Goal: Information Seeking & Learning: Understand process/instructions

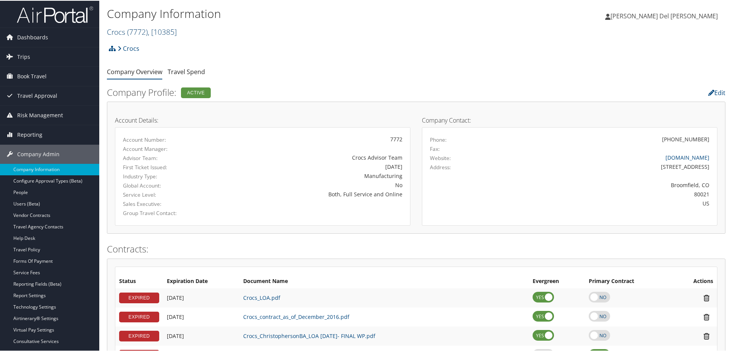
click at [139, 29] on span "( 7772 )" at bounding box center [137, 31] width 21 height 10
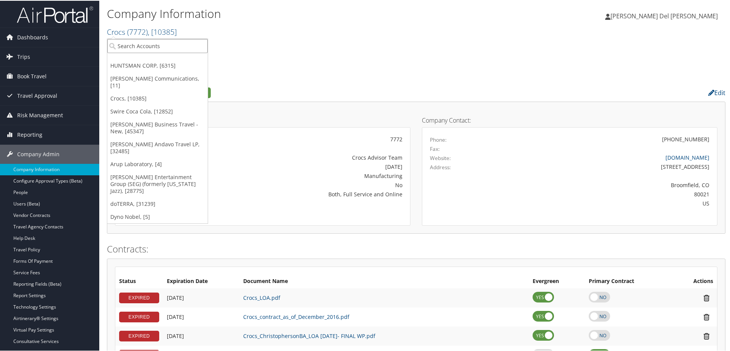
click at [127, 47] on input "search" at bounding box center [157, 45] width 100 height 14
type input "nu skin"
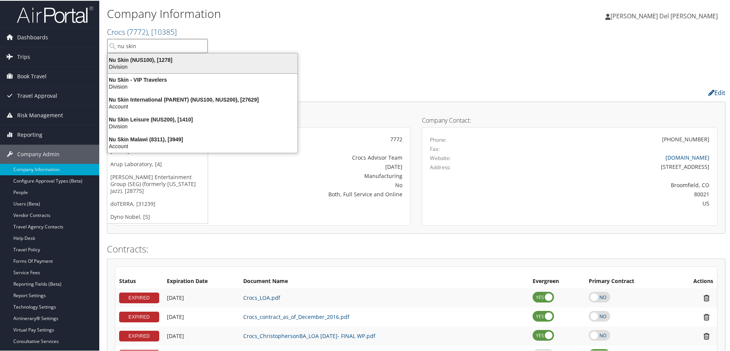
click at [146, 62] on div "Nu Skin (NUS100), [1278]" at bounding box center [202, 59] width 199 height 7
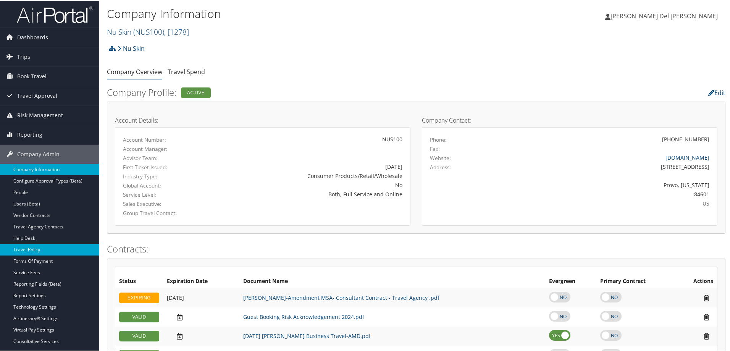
click at [30, 247] on link "Travel Policy" at bounding box center [49, 248] width 99 height 11
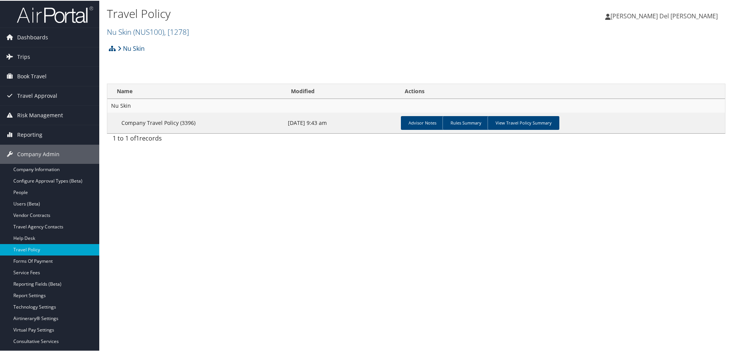
drag, startPoint x: 526, startPoint y: 124, endPoint x: 464, endPoint y: 166, distance: 75.1
click at [524, 124] on link "View Travel Policy Summary" at bounding box center [523, 122] width 72 height 14
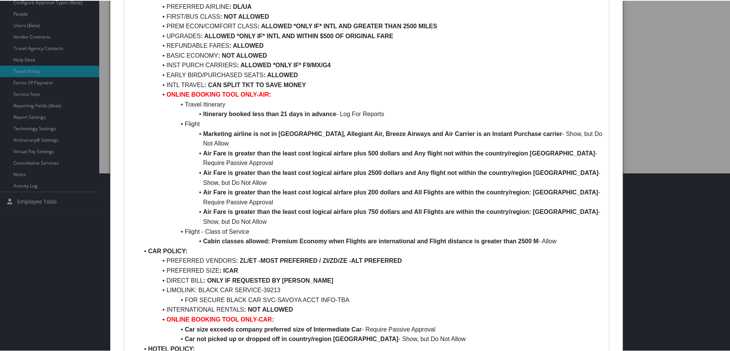
scroll to position [153, 0]
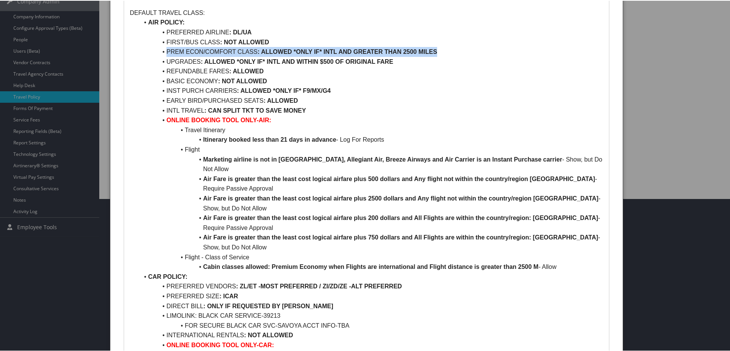
drag, startPoint x: 164, startPoint y: 50, endPoint x: 456, endPoint y: 54, distance: 291.6
click at [456, 54] on li "PREM ECON/COMFORT CLASS : ALLOWED *ONLY IF* INTL AND GREATER THAN 2500 MILES" at bounding box center [371, 51] width 464 height 10
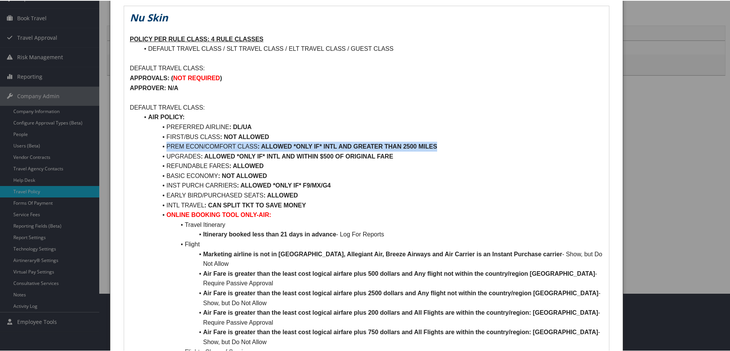
scroll to position [38, 0]
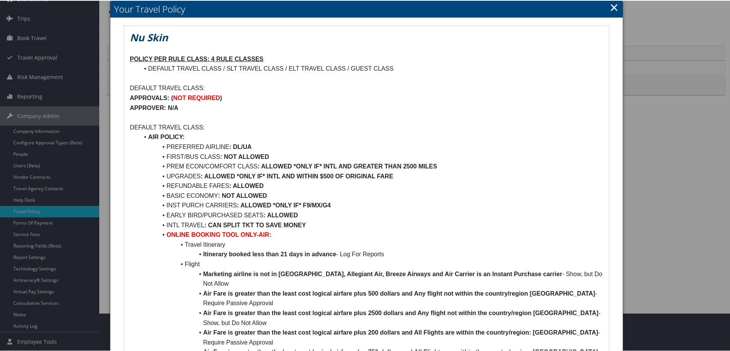
click at [347, 176] on strong ": ALLOWED *ONLY IF* INTL AND WITHIN $500 OF ORIGINAL FARE" at bounding box center [297, 175] width 192 height 6
click at [396, 183] on li "REFUNDABLE FARES : ALLOWED" at bounding box center [371, 185] width 464 height 10
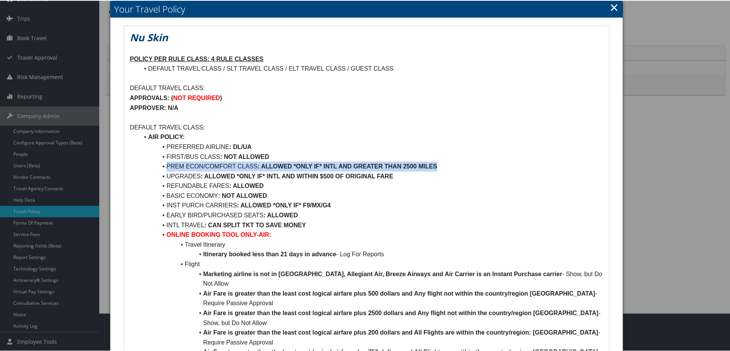
drag, startPoint x: 167, startPoint y: 163, endPoint x: 442, endPoint y: 179, distance: 275.3
click at [440, 169] on li "PREM ECON/COMFORT CLASS : ALLOWED *ONLY IF* INTL AND GREATER THAN 2500 MILES" at bounding box center [371, 166] width 464 height 10
copy li "PREM ECON/COMFORT CLASS : ALLOWED *ONLY IF* INTL AND GREATER THAN 2500 MILES"
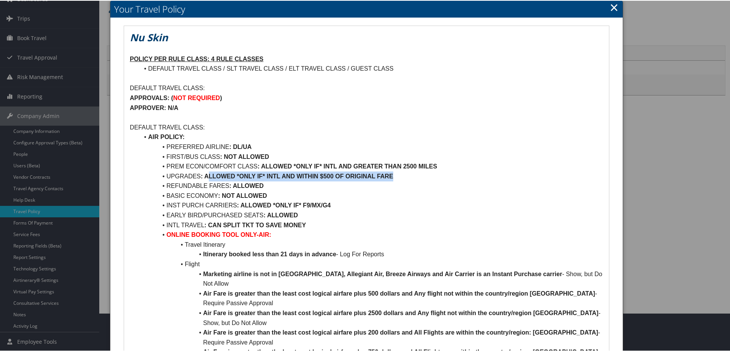
drag, startPoint x: 398, startPoint y: 176, endPoint x: 206, endPoint y: 177, distance: 191.6
click at [206, 177] on li "UPGRADES : ALLOWED *ONLY IF* INTL AND WITHIN $500 OF ORIGINAL FARE" at bounding box center [371, 176] width 464 height 10
click at [429, 192] on li "BASIC ECONOMY : NOT ALLOWED" at bounding box center [371, 195] width 464 height 10
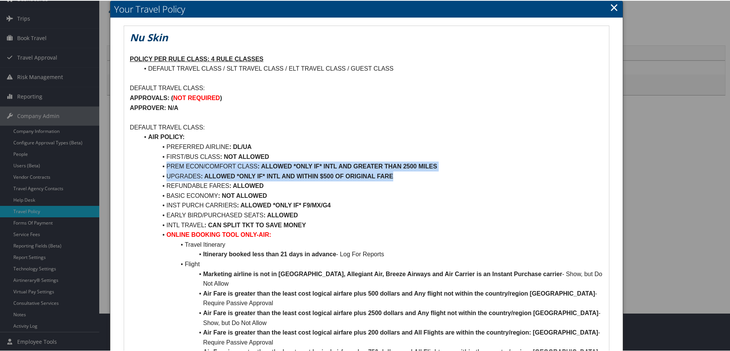
drag, startPoint x: 403, startPoint y: 176, endPoint x: 142, endPoint y: 165, distance: 262.0
click at [142, 165] on ul "AIR POLICY: PREFERRED AIRLINE : DL/UA FIRST/BUS CLASS : NOT ALLOWED PREM ECON/C…" at bounding box center [366, 355] width 473 height 449
copy ul "PREM ECON/COMFORT CLASS : ALLOWED *ONLY IF* INTL AND GREATER THAN 2500 MILES UP…"
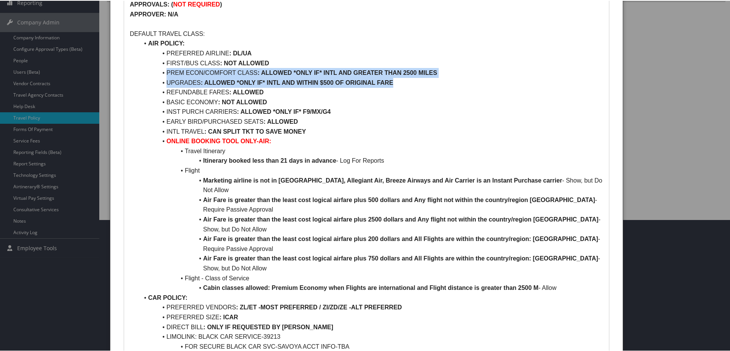
scroll to position [115, 0]
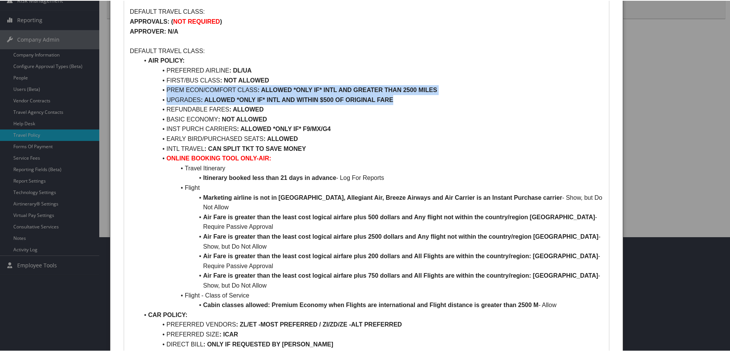
copy ul "PREM ECON/COMFORT CLASS : ALLOWED *ONLY IF* INTL AND GREATER THAN 2500 MILES UP…"
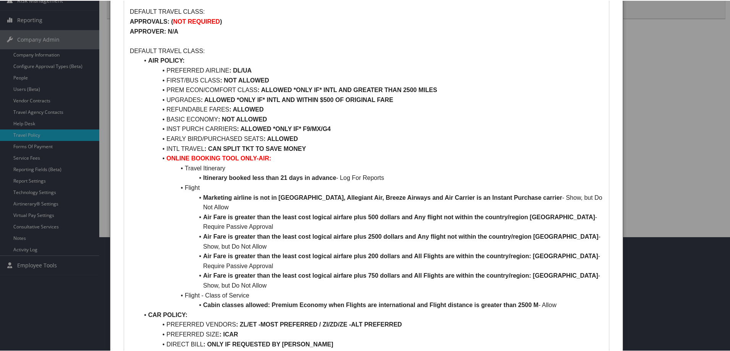
click at [405, 112] on li "REFUNDABLE FARES : ALLOWED" at bounding box center [371, 109] width 464 height 10
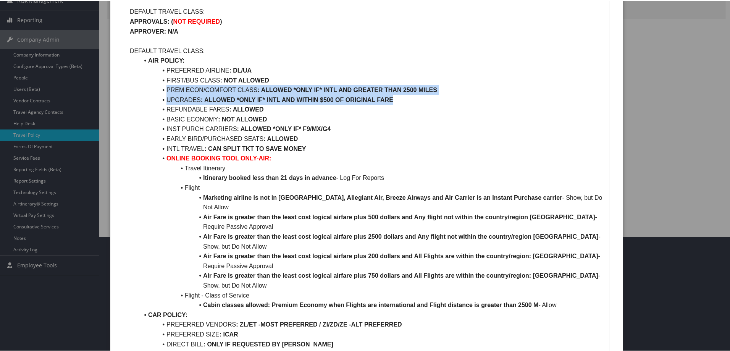
drag, startPoint x: 360, startPoint y: 95, endPoint x: 151, endPoint y: 92, distance: 209.2
click at [151, 91] on ul "AIR POLICY: PREFERRED AIRLINE : DL/UA FIRST/BUS CLASS : NOT ALLOWED PREM ECON/C…" at bounding box center [366, 279] width 473 height 449
copy ul "PREM ECON/COMFORT CLASS : ALLOWED *ONLY IF* INTL AND GREATER THAN 2500 MILES UP…"
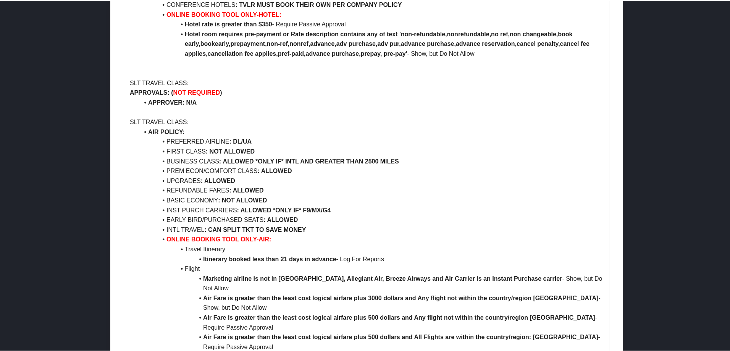
scroll to position [573, 0]
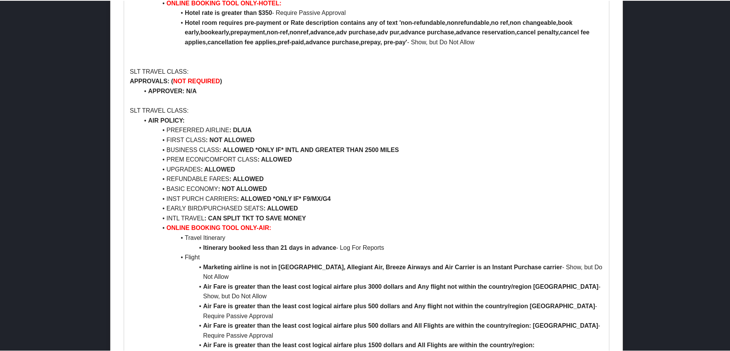
click at [401, 144] on li "BUSINESS CLASS : ALLOWED *ONLY IF* INTL AND GREATER THAN 2500 MILES" at bounding box center [371, 149] width 464 height 10
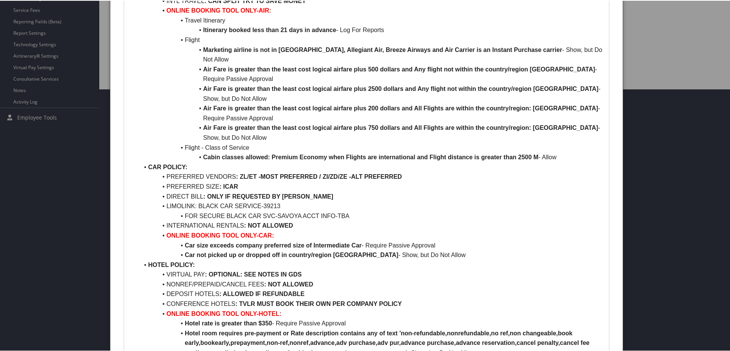
scroll to position [229, 0]
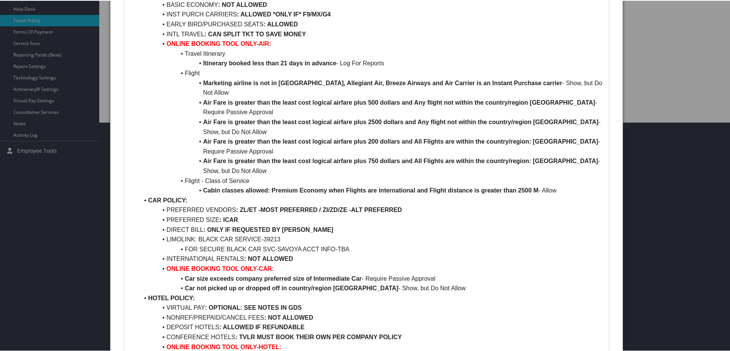
click at [203, 83] on li "Marketing airline is not in Frontier, Allegiant Air, Breeze Airways and Air Car…" at bounding box center [371, 86] width 464 height 19
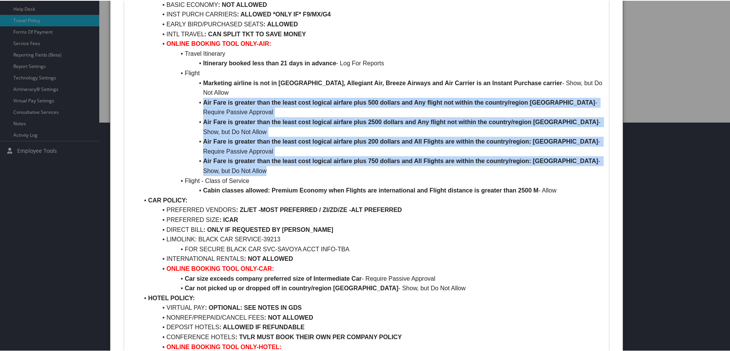
drag, startPoint x: 201, startPoint y: 93, endPoint x: 584, endPoint y: 160, distance: 388.7
click at [584, 160] on ul "AIR POLICY: PREFERRED AIRLINE : DL/UA FIRST/BUS CLASS : NOT ALLOWED PREM ECON/C…" at bounding box center [366, 164] width 473 height 449
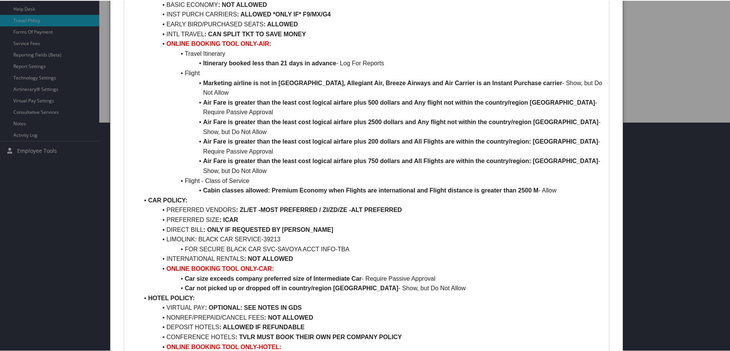
click at [326, 195] on li "CAR POLICY:" at bounding box center [371, 200] width 464 height 10
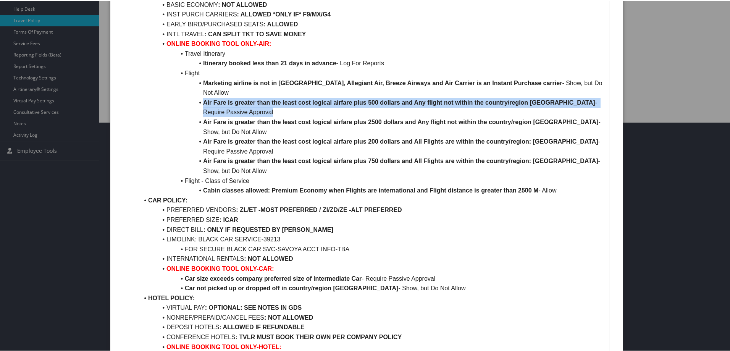
drag, startPoint x: 311, startPoint y: 100, endPoint x: 184, endPoint y: 93, distance: 127.6
click at [184, 97] on li "Air Fare is greater than the least cost logical airfare plus 500 dollars and An…" at bounding box center [371, 106] width 464 height 19
copy li "Air Fare is greater than the least cost logical airfare plus 500 dollars and An…"
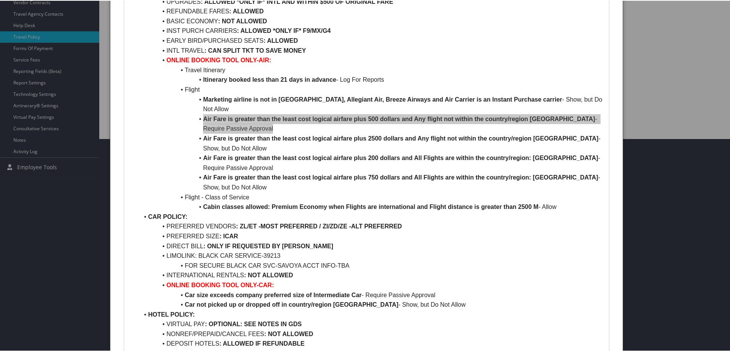
scroll to position [191, 0]
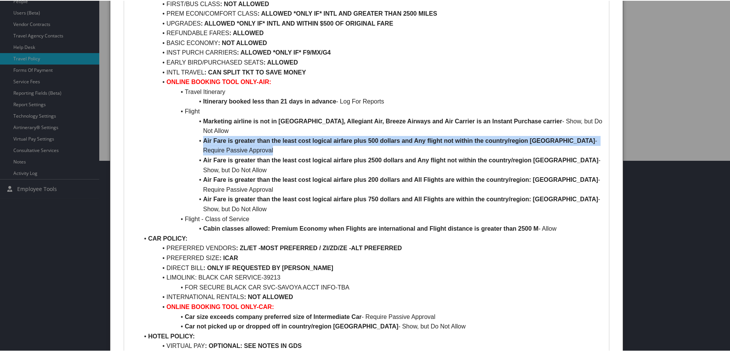
click at [356, 142] on li "Air Fare is greater than the least cost logical airfare plus 500 dollars and An…" at bounding box center [371, 144] width 464 height 19
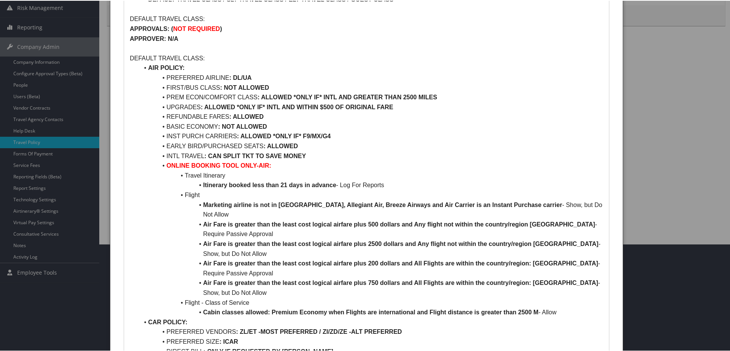
scroll to position [0, 0]
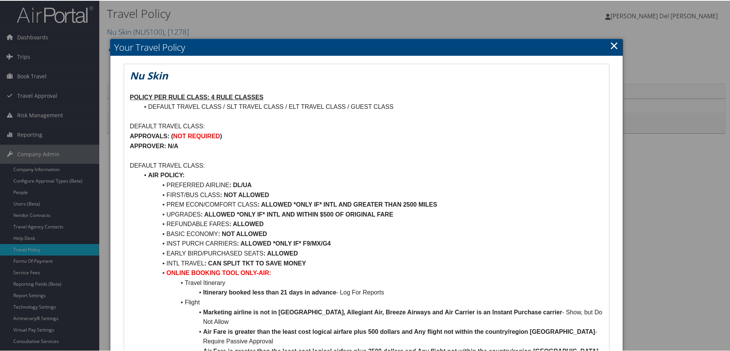
drag, startPoint x: 613, startPoint y: 47, endPoint x: 600, endPoint y: 55, distance: 15.8
click at [613, 46] on link "×" at bounding box center [614, 44] width 9 height 15
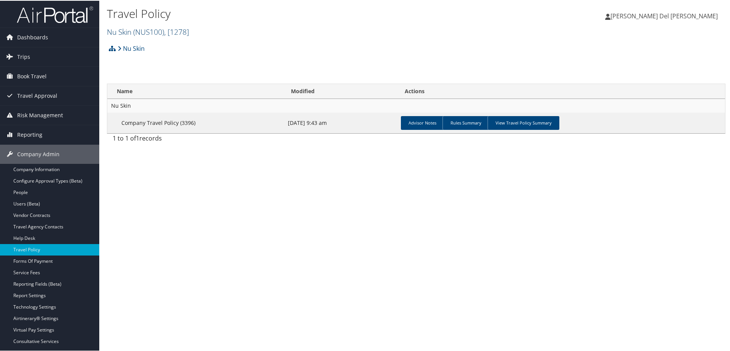
click at [153, 30] on span "( NUS100 )" at bounding box center [148, 31] width 31 height 10
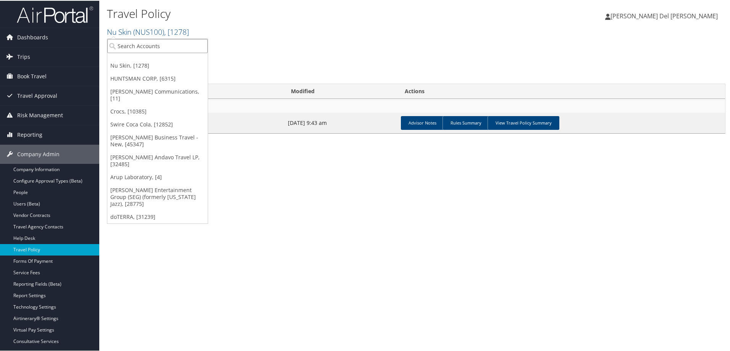
click at [142, 46] on input "search" at bounding box center [157, 45] width 100 height 14
type input "autoliv"
click at [153, 65] on div "Account" at bounding box center [164, 66] width 123 height 7
